Goal: Download file/media

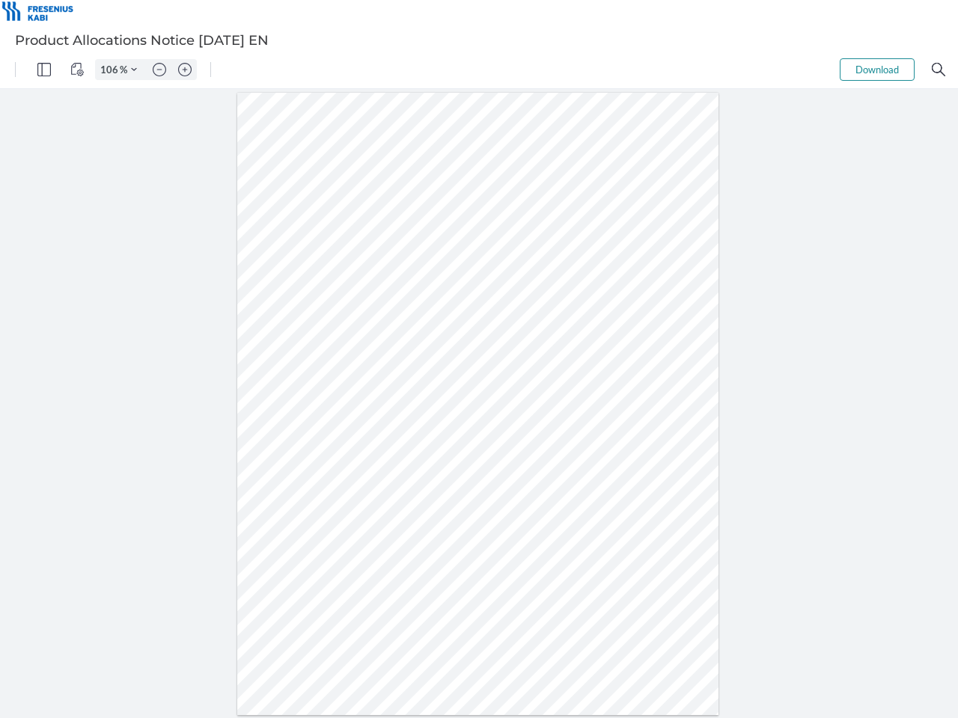
click at [44, 70] on img "Panel" at bounding box center [43, 69] width 13 height 13
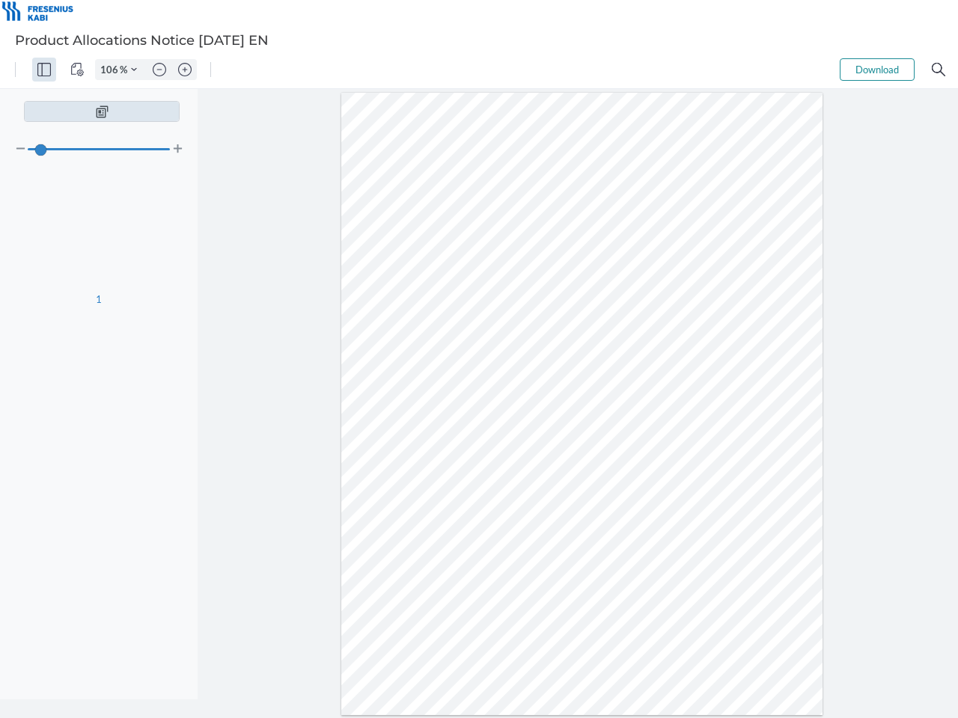
click at [77, 70] on img "View Controls" at bounding box center [76, 69] width 13 height 13
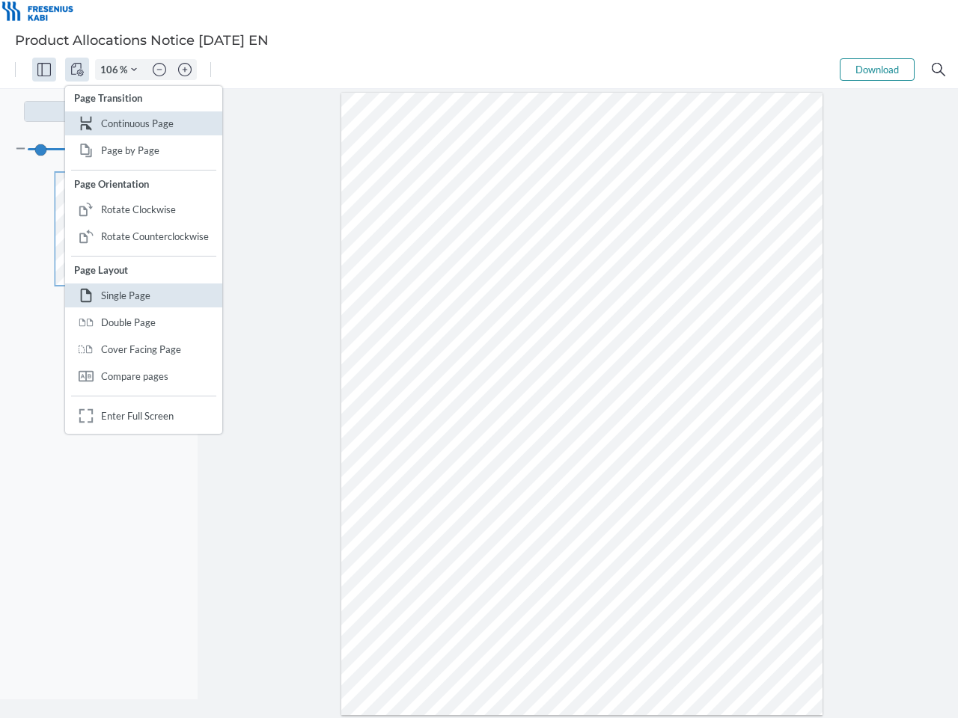
click at [111, 70] on input "106" at bounding box center [108, 69] width 24 height 13
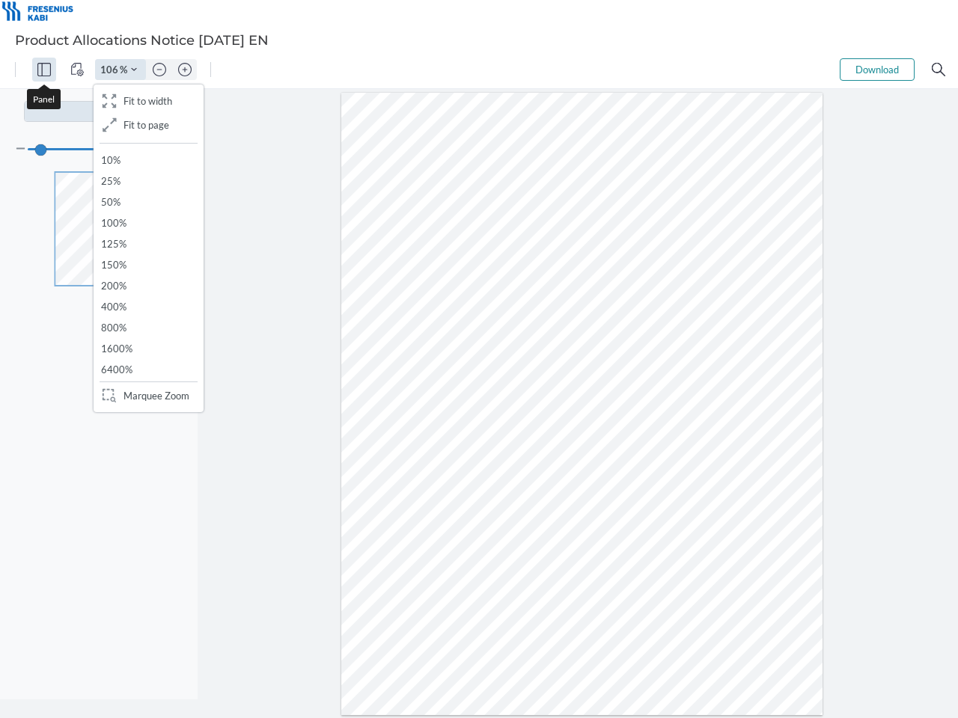
click at [134, 70] on img "Zoom Controls" at bounding box center [134, 70] width 6 height 6
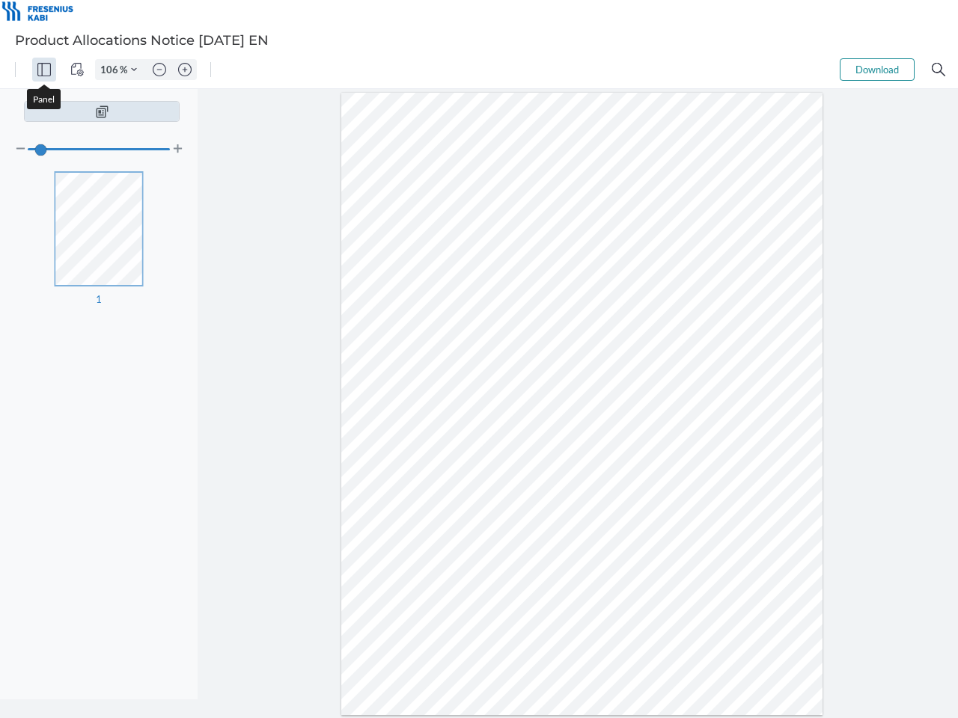
click at [159, 70] on img "Zoom out" at bounding box center [159, 69] width 13 height 13
click at [185, 70] on img "Zoom in" at bounding box center [184, 69] width 13 height 13
type input "106"
click at [877, 70] on button "Download" at bounding box center [876, 69] width 75 height 22
click at [938, 70] on img "Search" at bounding box center [937, 69] width 13 height 13
